Goal: Transaction & Acquisition: Purchase product/service

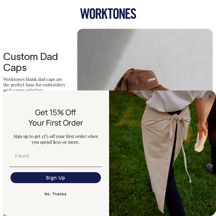
click at [192, 95] on icon "Close dialog" at bounding box center [209, 96] width 3 height 3
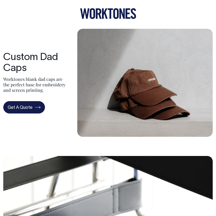
click at [98, 17] on icon at bounding box center [108, 13] width 56 height 11
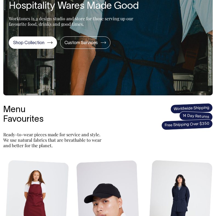
scroll to position [88, 0]
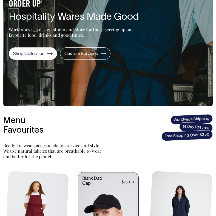
click at [101, 185] on link at bounding box center [108, 217] width 60 height 91
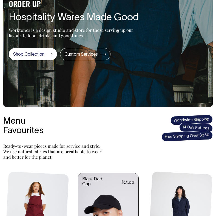
scroll to position [75, 0]
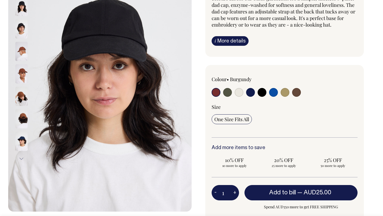
scroll to position [100, 0]
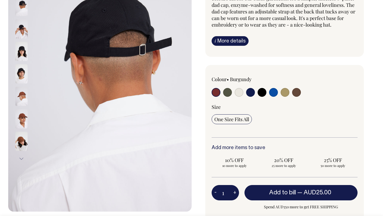
click at [20, 31] on img at bounding box center [21, 28] width 12 height 19
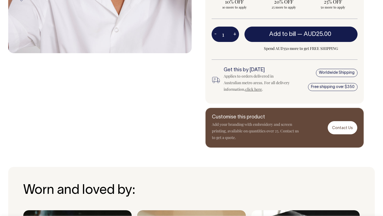
scroll to position [258, 0]
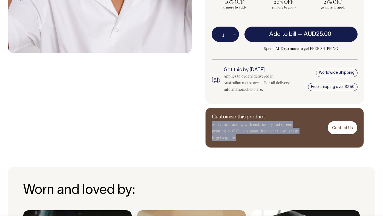
drag, startPoint x: 236, startPoint y: 137, endPoint x: 211, endPoint y: 122, distance: 29.8
click at [211, 122] on div "Customise this product Add your branding with embroidery and screen printing, a…" at bounding box center [284, 127] width 159 height 40
copy p "Add your branding with embroidery and screen printing, available on quantities …"
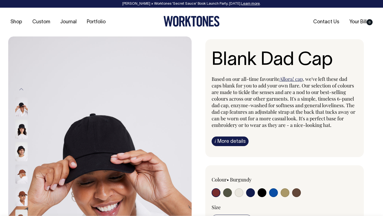
scroll to position [0, 0]
click at [215, 144] on link "i More details" at bounding box center [229, 141] width 37 height 10
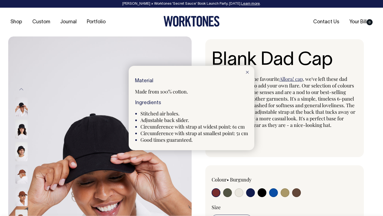
click at [215, 71] on line at bounding box center [247, 72] width 2 height 2
